Goal: Information Seeking & Learning: Learn about a topic

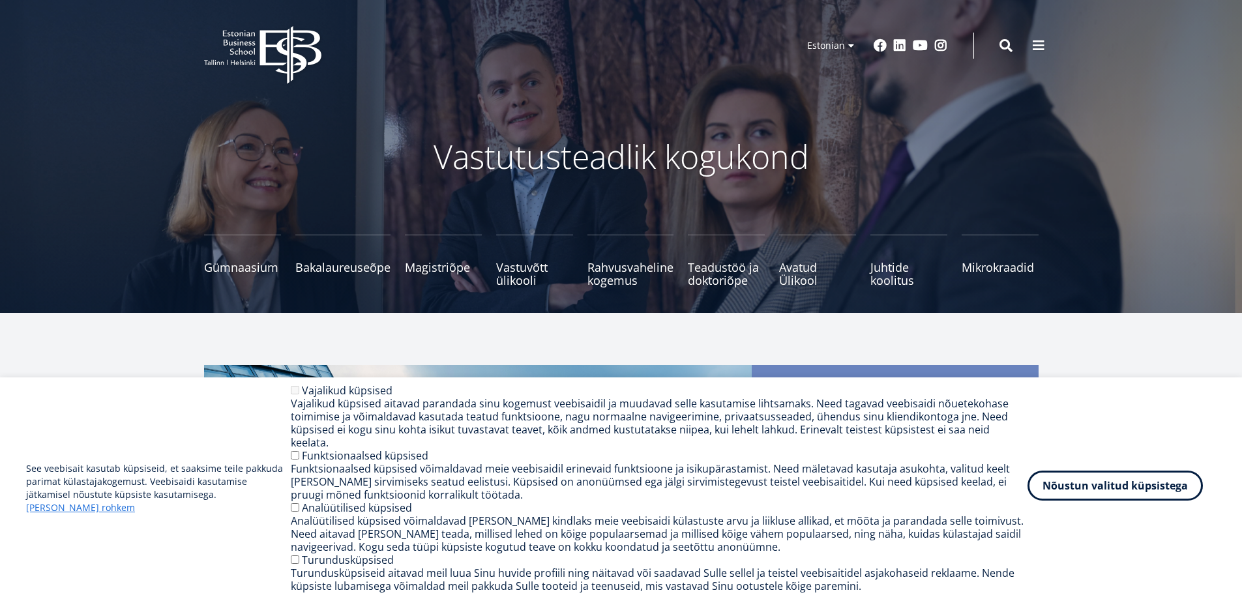
click at [1112, 496] on button "Nõustun valitud küpsistega" at bounding box center [1115, 486] width 175 height 30
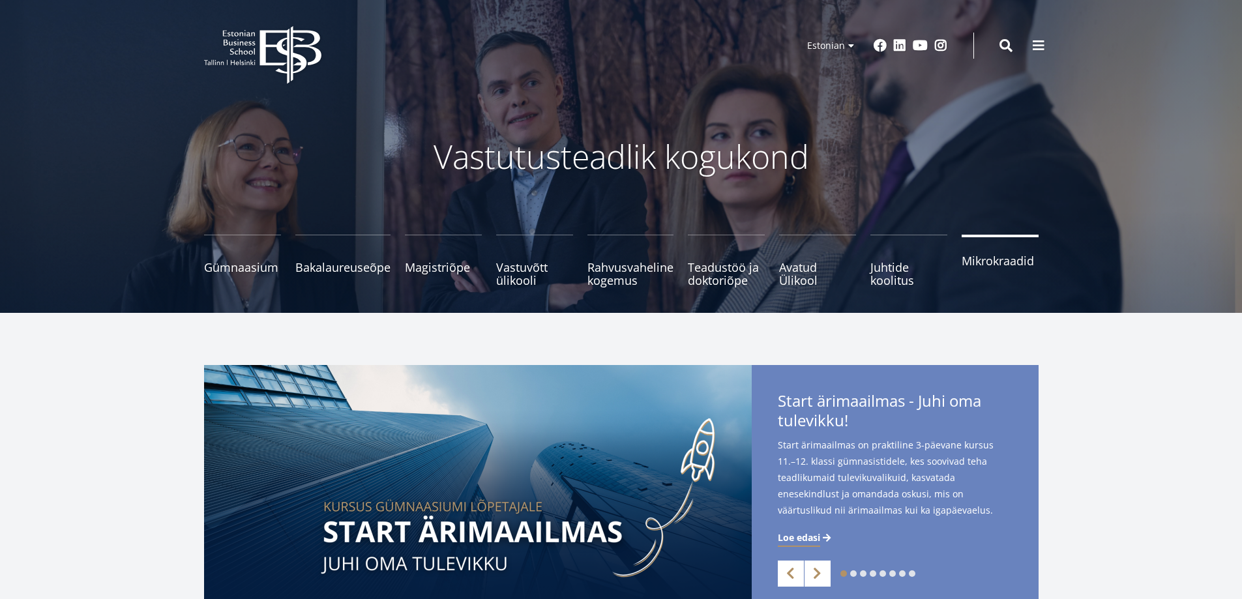
click at [1000, 271] on link "Mikrokraadid" at bounding box center [1000, 261] width 77 height 52
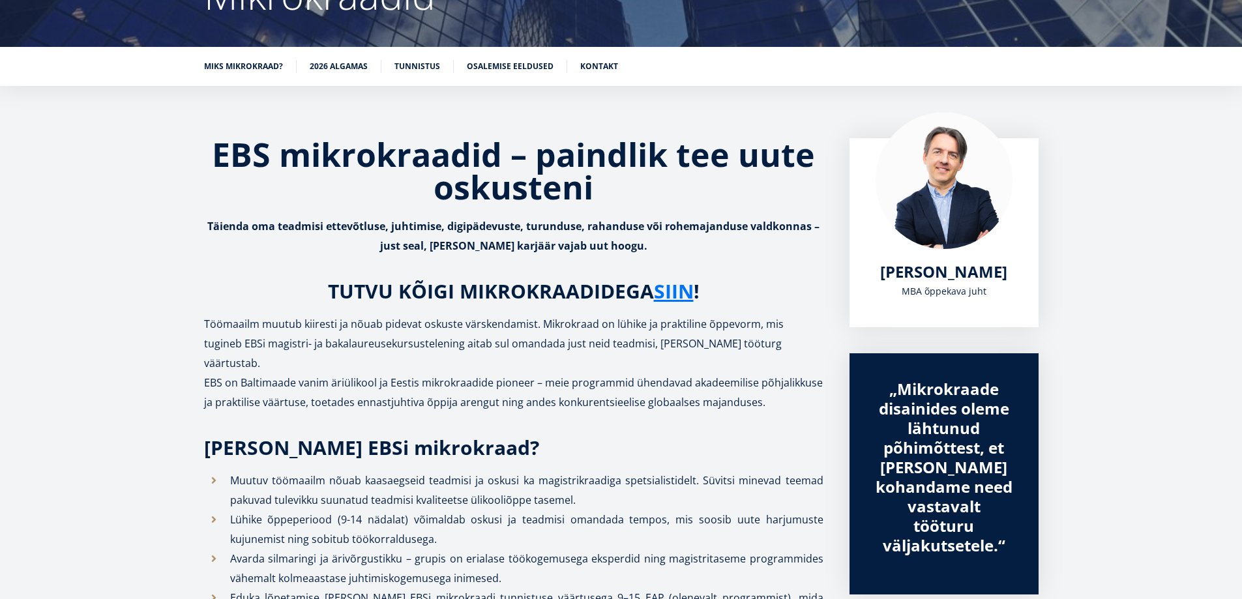
scroll to position [196, 0]
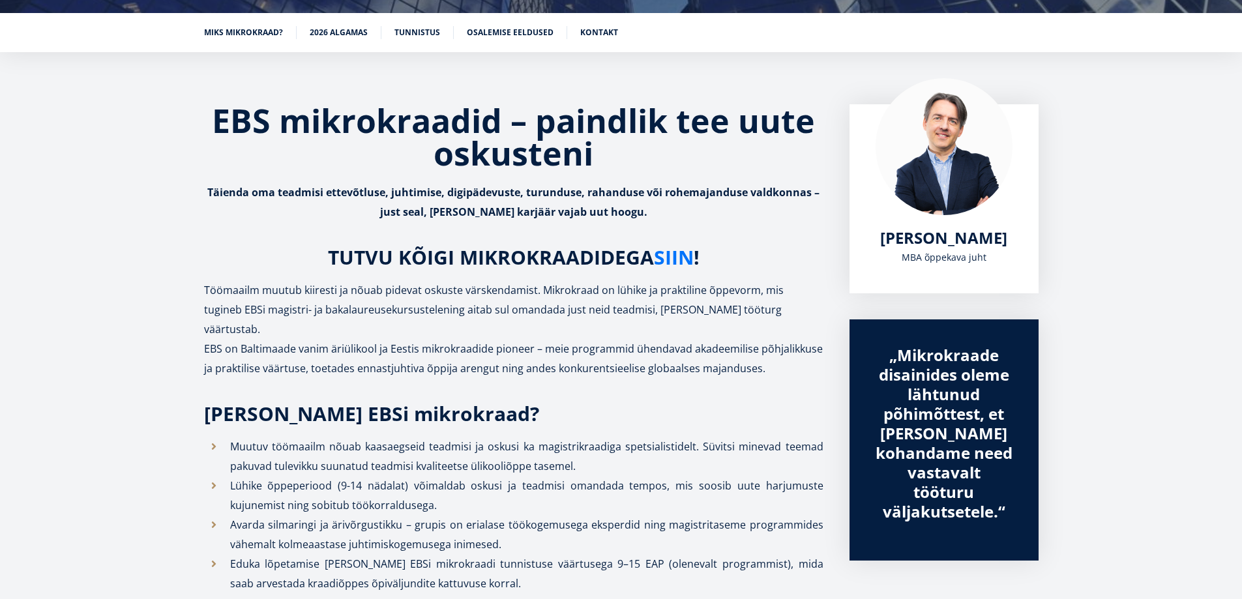
click at [674, 255] on link "SIIN" at bounding box center [674, 258] width 40 height 20
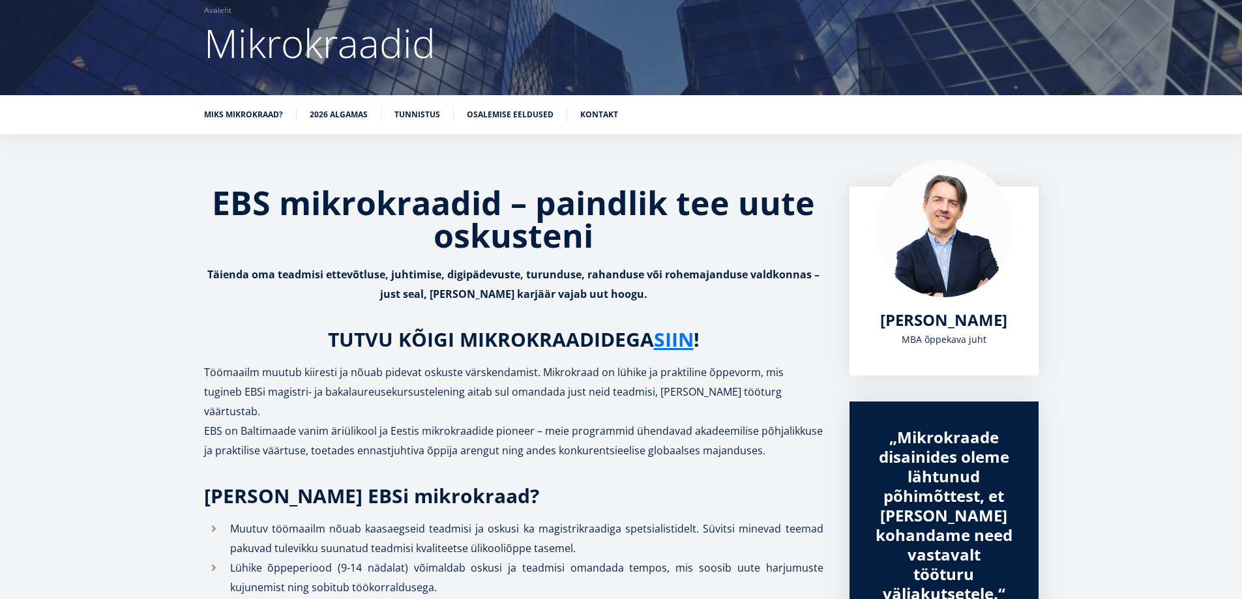
scroll to position [207, 0]
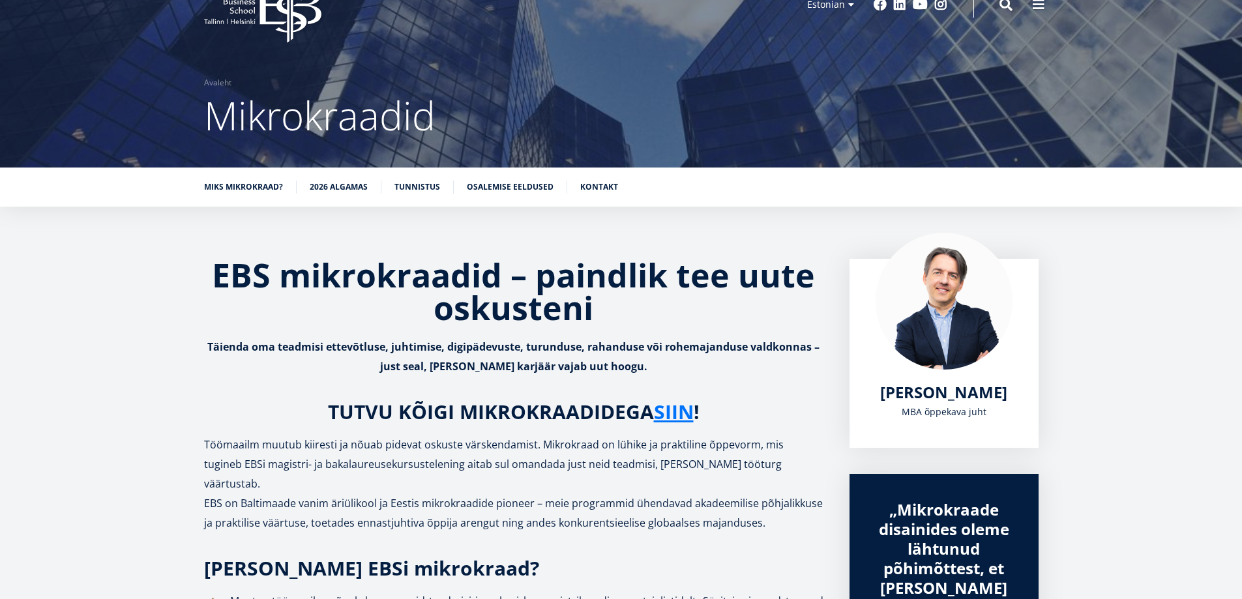
scroll to position [0, 0]
